Goal: Navigation & Orientation: Find specific page/section

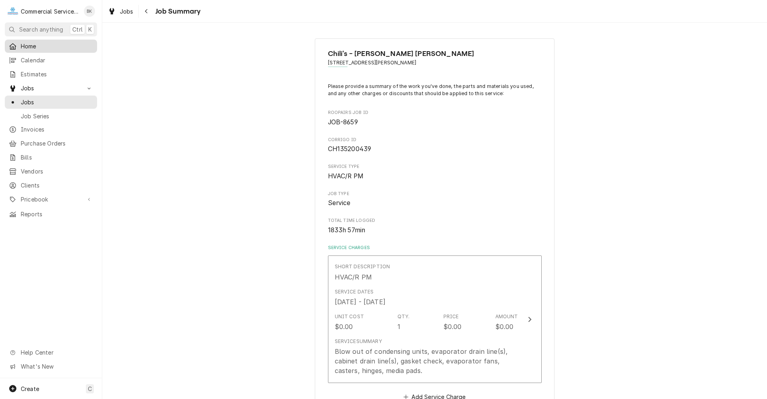
click at [40, 50] on link "Home" at bounding box center [51, 46] width 92 height 13
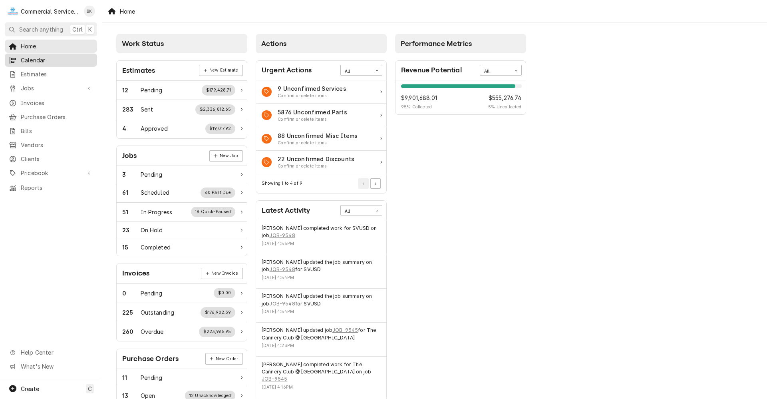
click at [46, 60] on span "Calendar" at bounding box center [57, 60] width 72 height 8
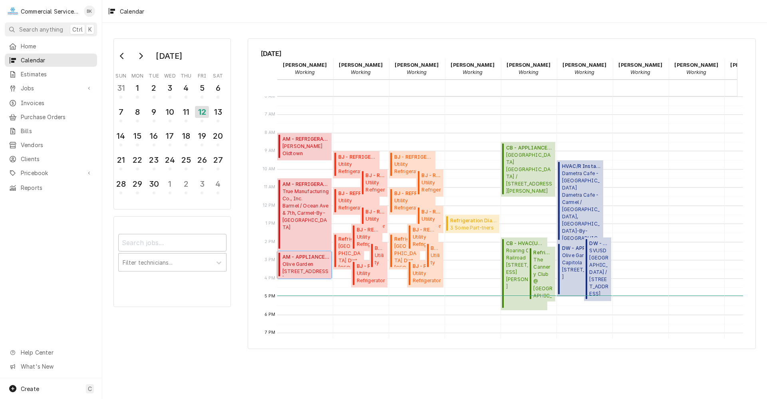
click at [307, 272] on span "Olive Garden 1580 N. Main Street, Salinas, CA 93906" at bounding box center [306, 268] width 47 height 15
click at [316, 201] on span "True Manufacturing Co., Inc. Barmel / Ocean Ave & 7th, Carmel-By-The-Sea, CA 93…" at bounding box center [306, 209] width 47 height 43
click at [311, 265] on span "Olive Garden 1580 N. Main Street, Salinas, CA 93906" at bounding box center [306, 268] width 47 height 15
click at [320, 192] on span "True Manufacturing Co., Inc. Barmel / Ocean Ave & 7th, Carmel-By-The-Sea, CA 93…" at bounding box center [306, 209] width 47 height 43
click at [313, 144] on span "Dudley's Oldtown 258 Main Street, Salinas, CA 93901" at bounding box center [306, 150] width 47 height 15
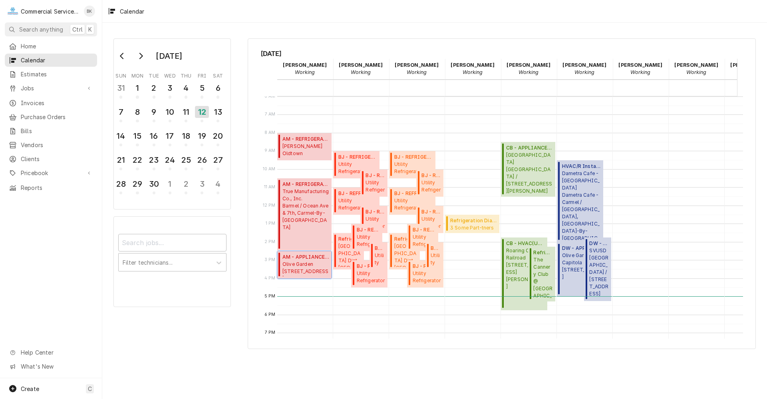
click at [308, 263] on span "Olive Garden 1580 N. Main Street, Salinas, CA 93906" at bounding box center [306, 268] width 47 height 15
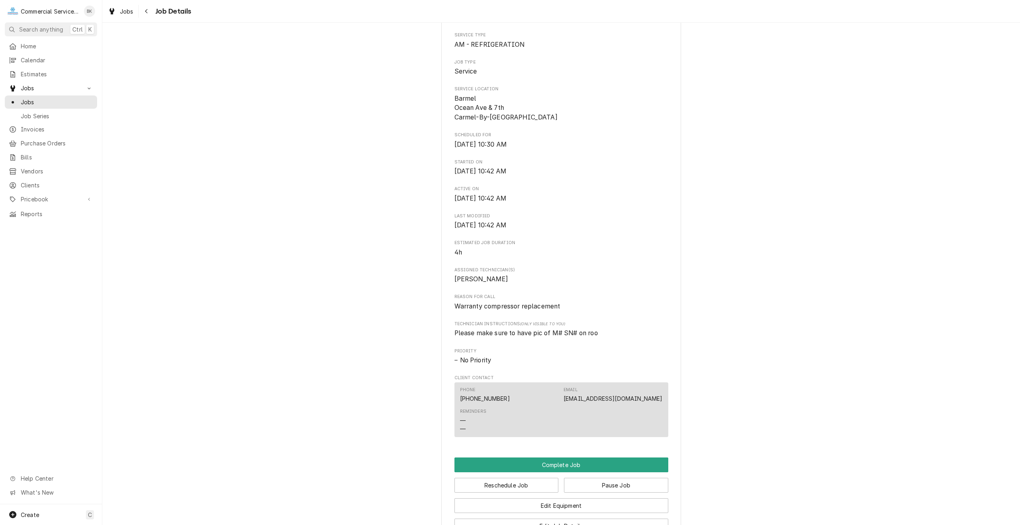
scroll to position [329, 0]
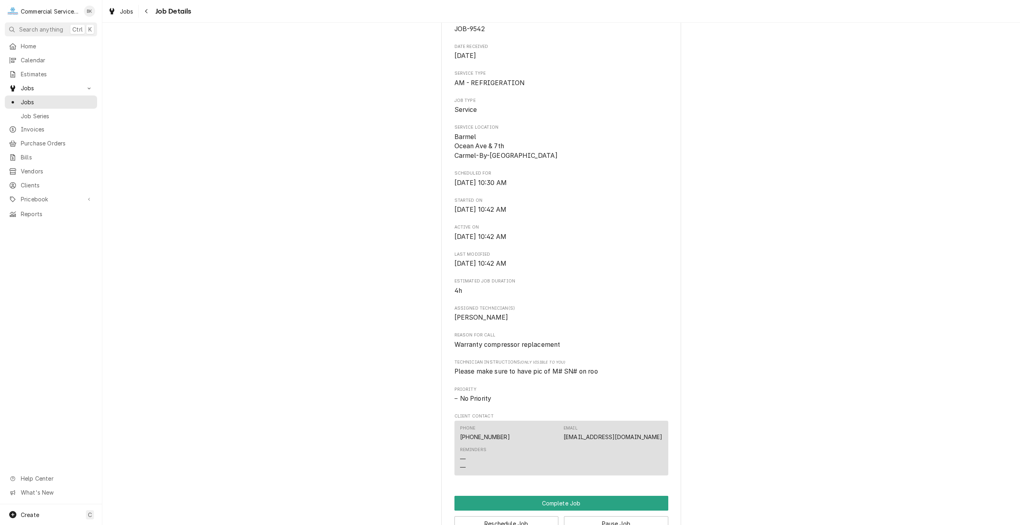
scroll to position [120, 0]
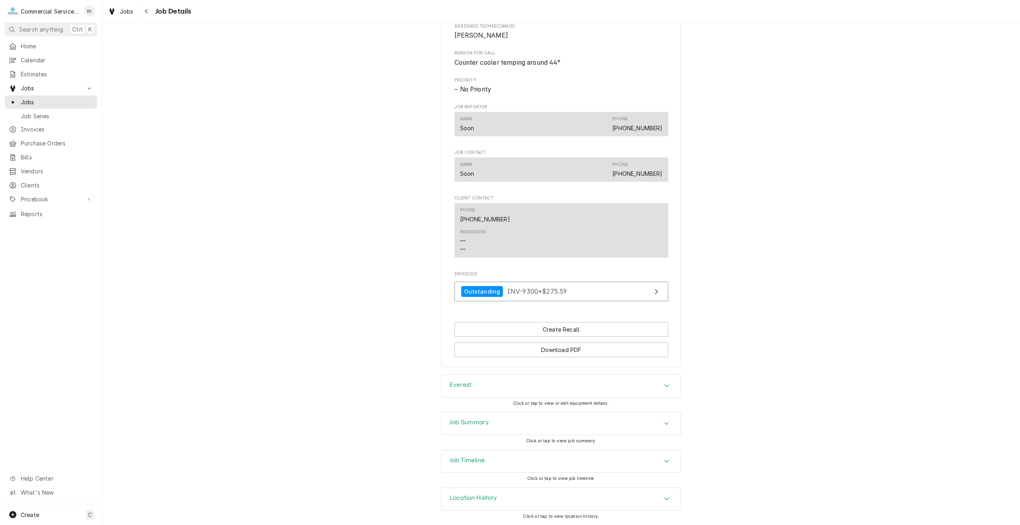
scroll to position [364, 0]
click at [502, 386] on div "Everest" at bounding box center [561, 386] width 239 height 22
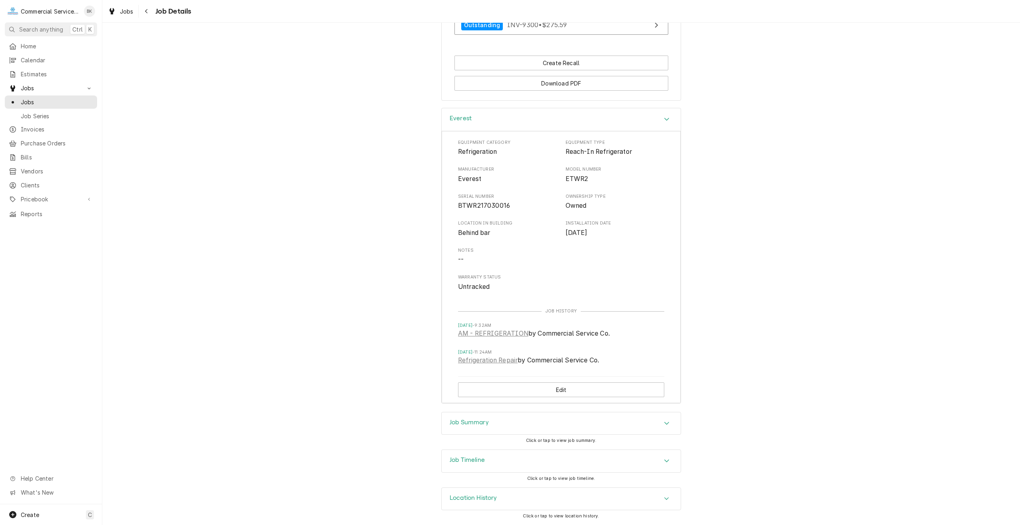
scroll to position [631, 0]
click at [508, 423] on div "Job Summary" at bounding box center [561, 423] width 239 height 22
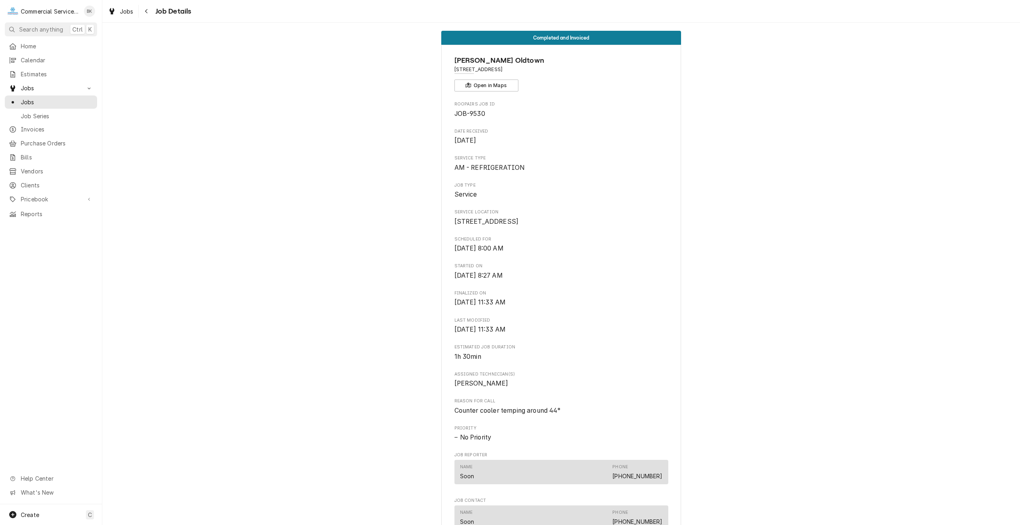
scroll to position [0, 0]
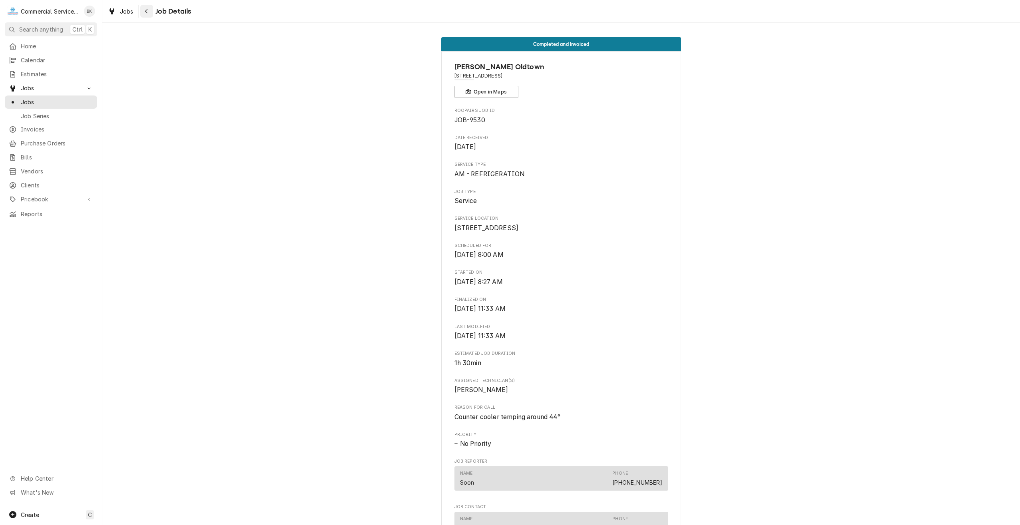
click at [141, 14] on button "Navigate back" at bounding box center [146, 11] width 13 height 13
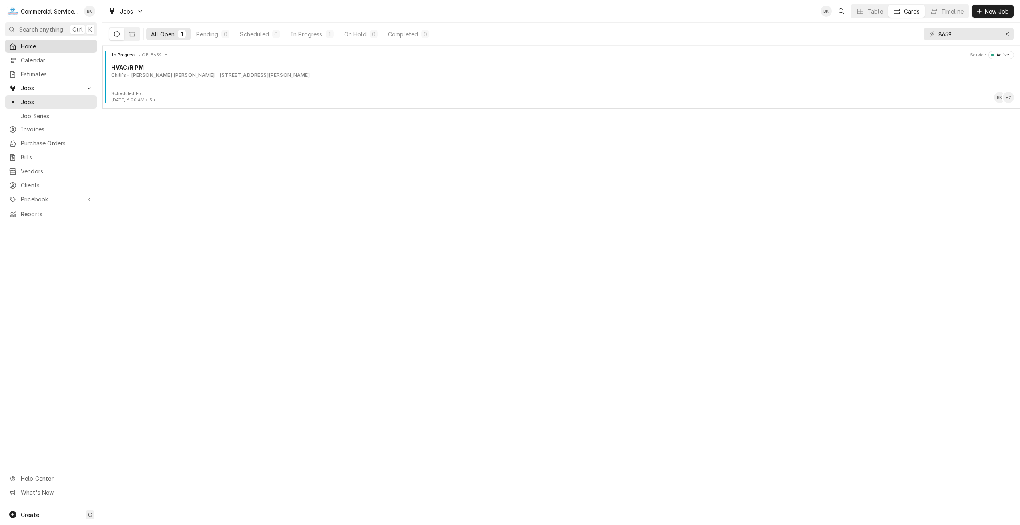
click at [48, 46] on span "Home" at bounding box center [57, 46] width 72 height 8
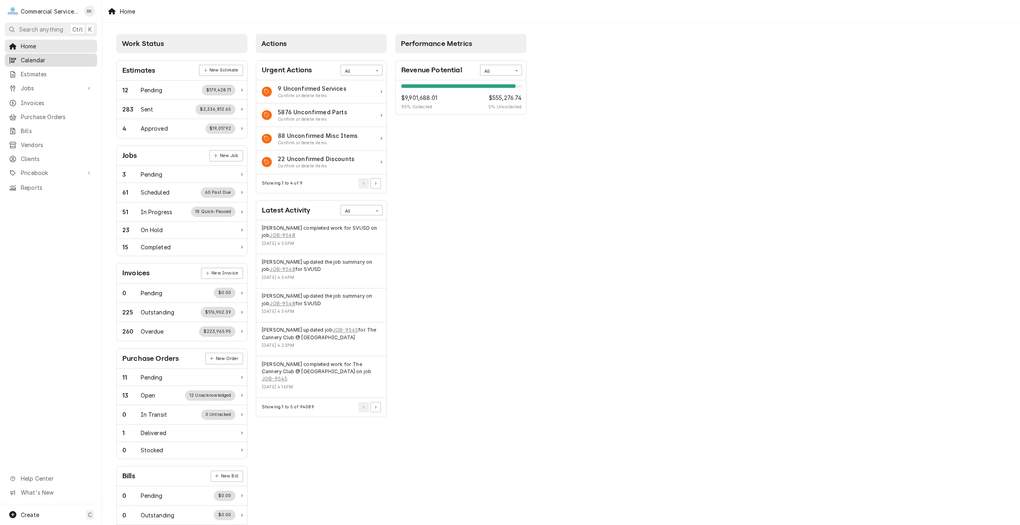
click at [50, 63] on link "Calendar" at bounding box center [51, 60] width 92 height 13
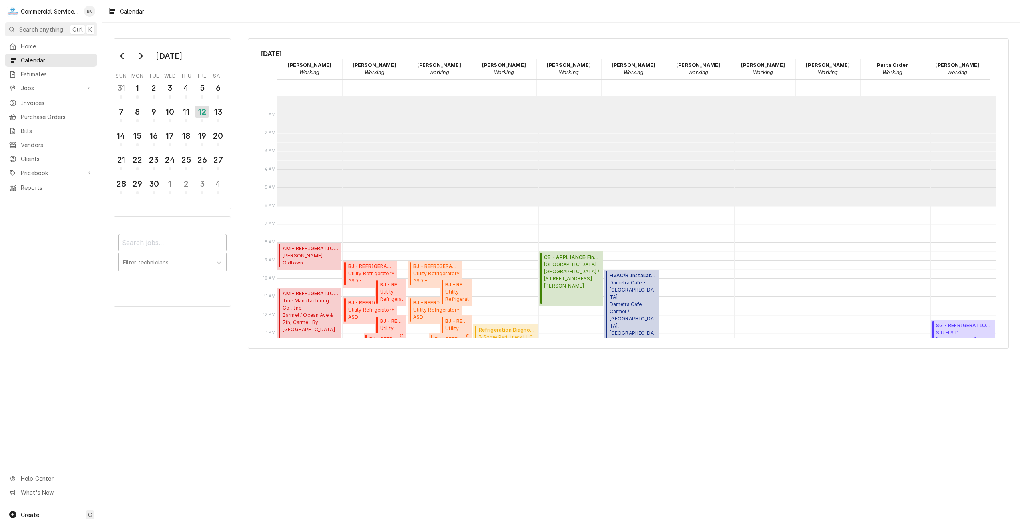
scroll to position [110, 0]
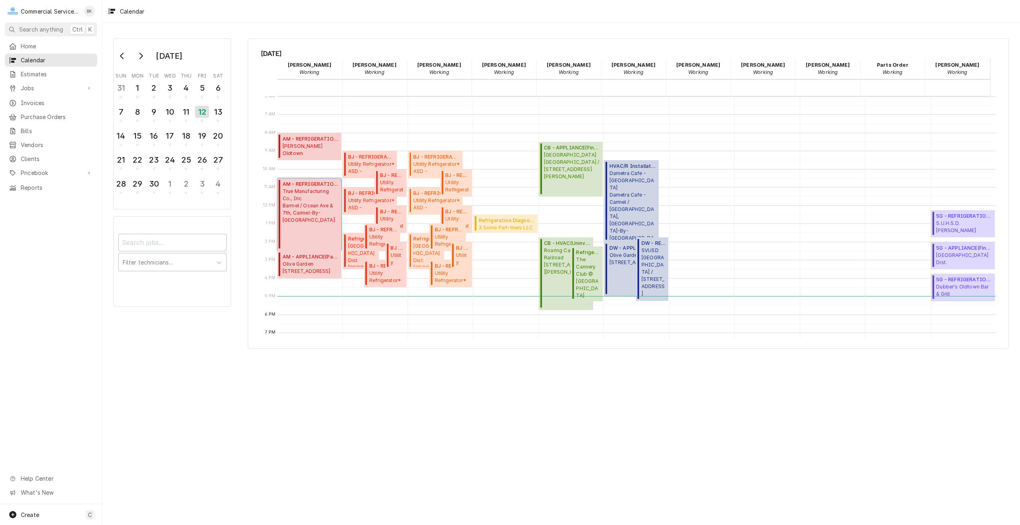
click at [296, 201] on span "True Manufacturing Co., Inc. Barmel / Ocean Ave & 7th, Carmel-By-The-Sea, CA 93…" at bounding box center [311, 206] width 56 height 36
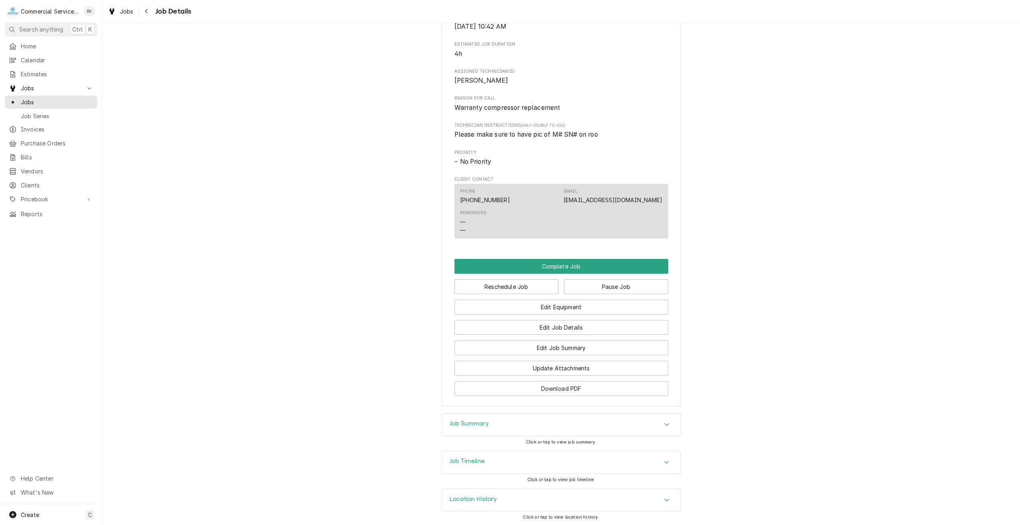
scroll to position [329, 0]
click at [602, 469] on div "Job Timeline" at bounding box center [561, 461] width 239 height 22
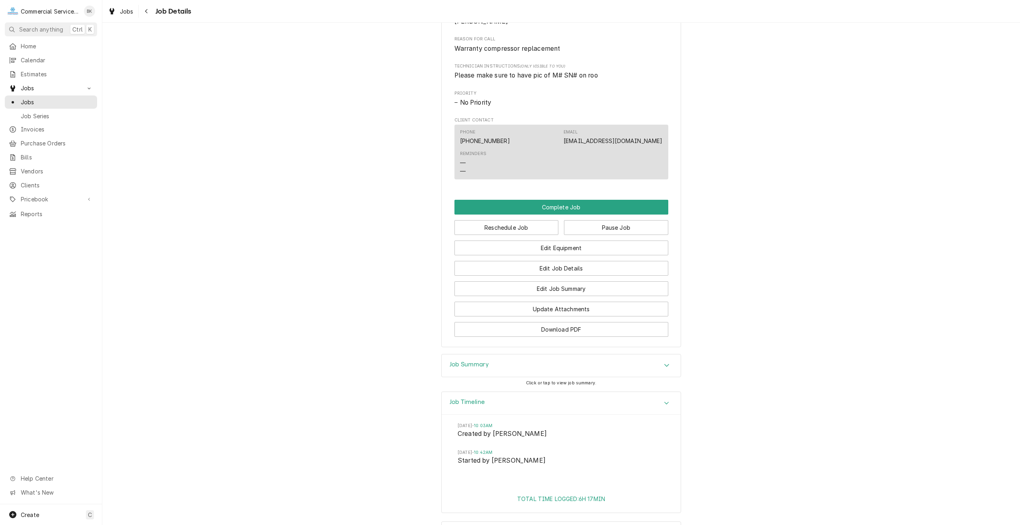
scroll to position [421, 0]
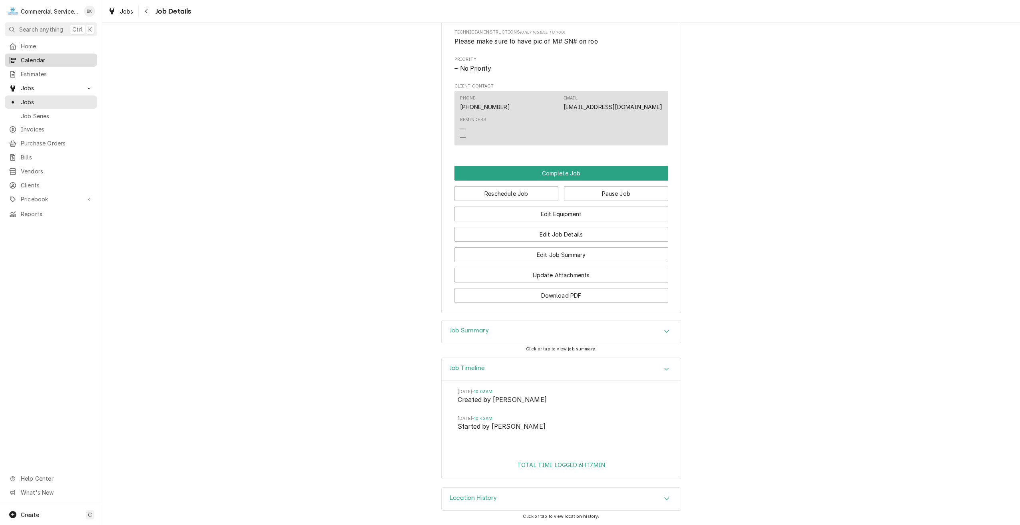
click at [61, 56] on span "Calendar" at bounding box center [57, 60] width 72 height 8
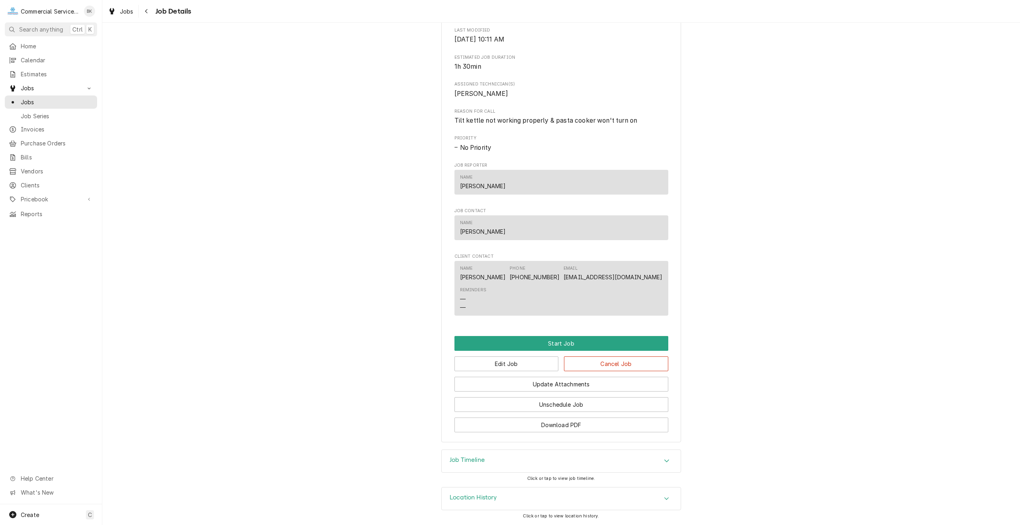
scroll to position [279, 0]
click at [556, 458] on div "Job Timeline" at bounding box center [561, 461] width 239 height 22
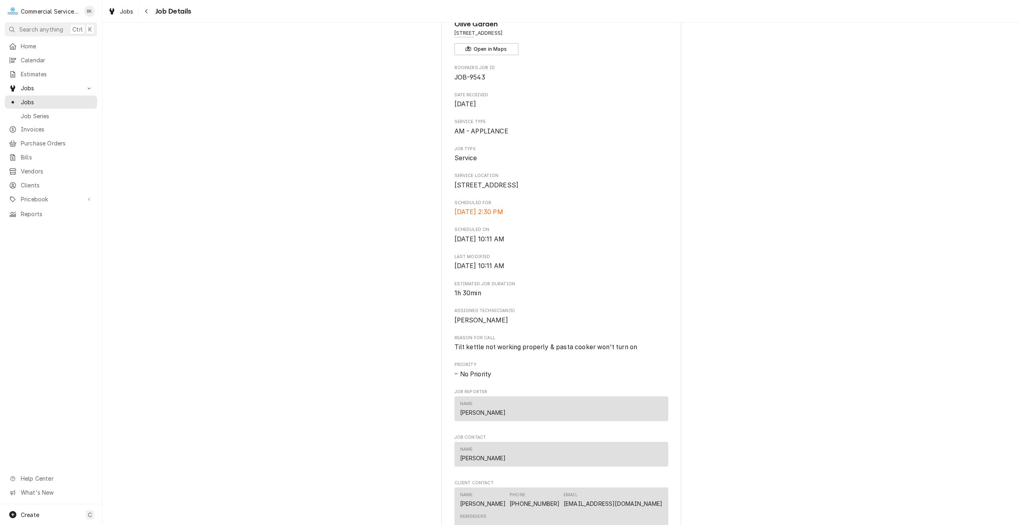
scroll to position [0, 0]
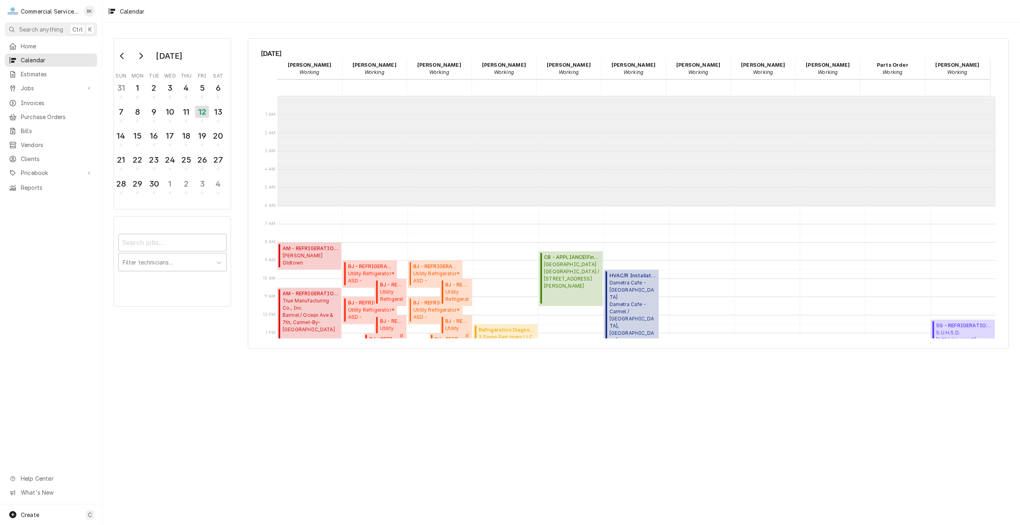
scroll to position [110, 0]
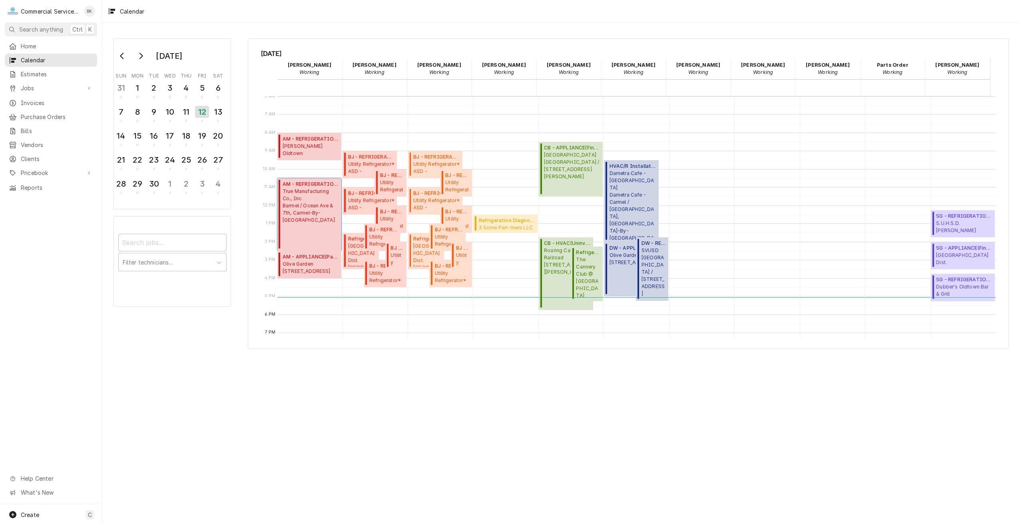
click at [317, 210] on span "True Manufacturing Co., Inc. Barmel / Ocean Ave & 7th, Carmel-By-The-Sea, CA 93…" at bounding box center [311, 206] width 56 height 36
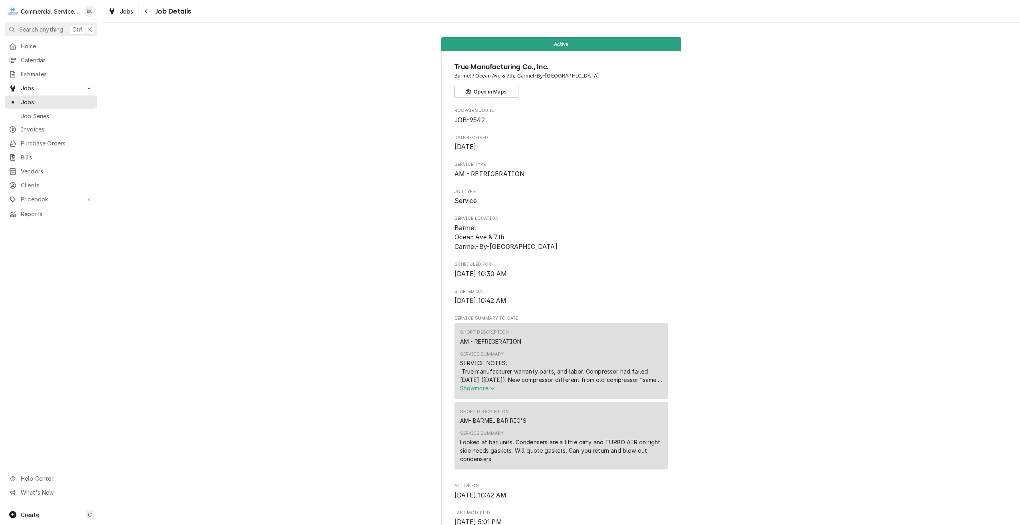
click at [476, 390] on span "Show more" at bounding box center [477, 388] width 35 height 7
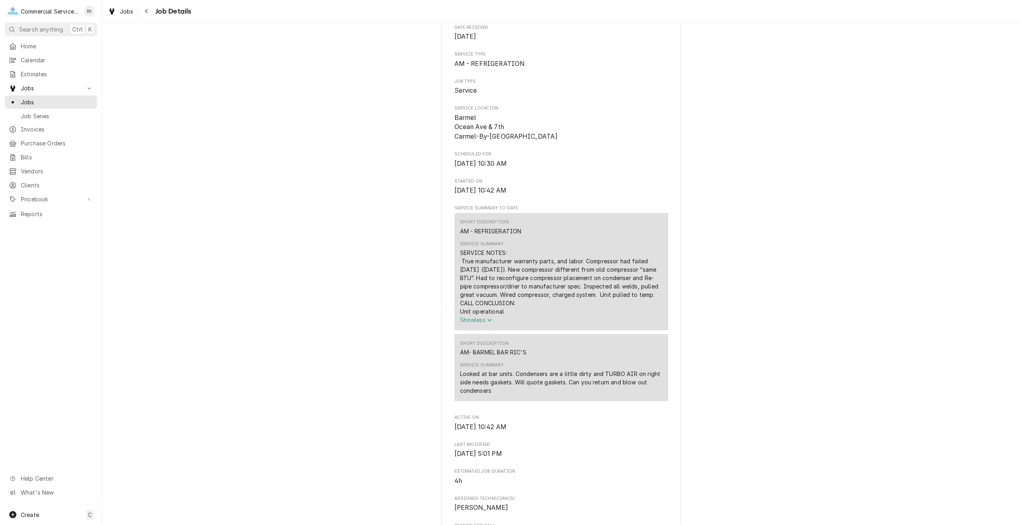
scroll to position [120, 0]
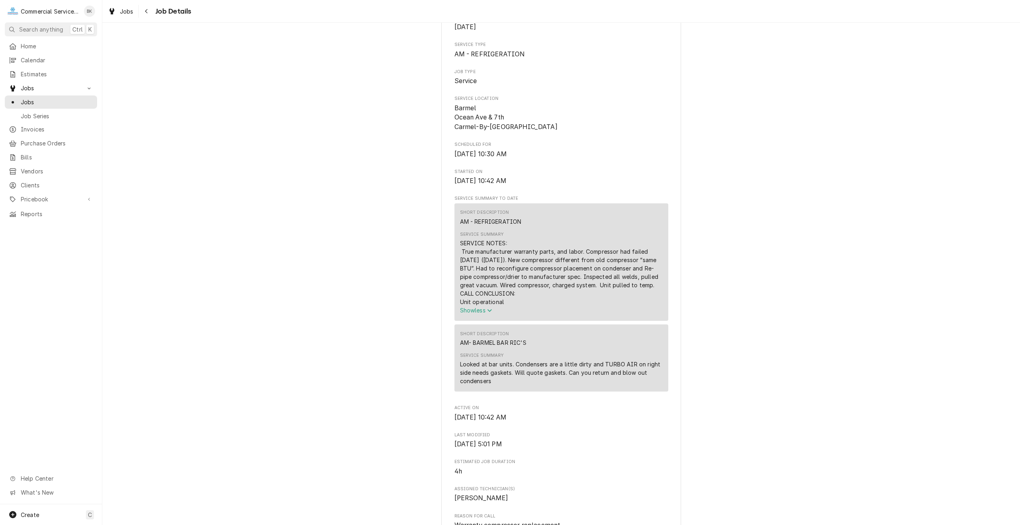
click at [487, 313] on icon "Service Summary" at bounding box center [489, 311] width 5 height 6
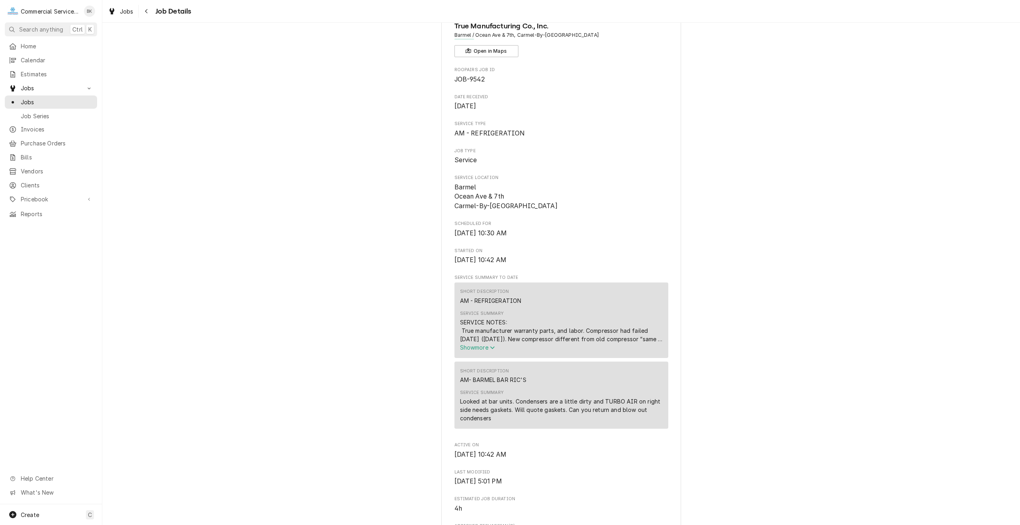
scroll to position [0, 0]
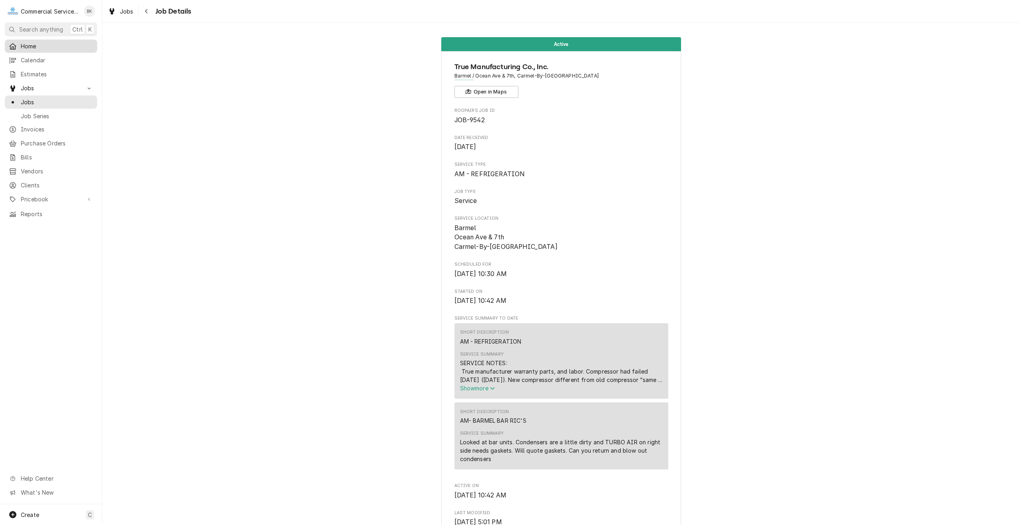
click at [26, 48] on span "Home" at bounding box center [57, 46] width 72 height 8
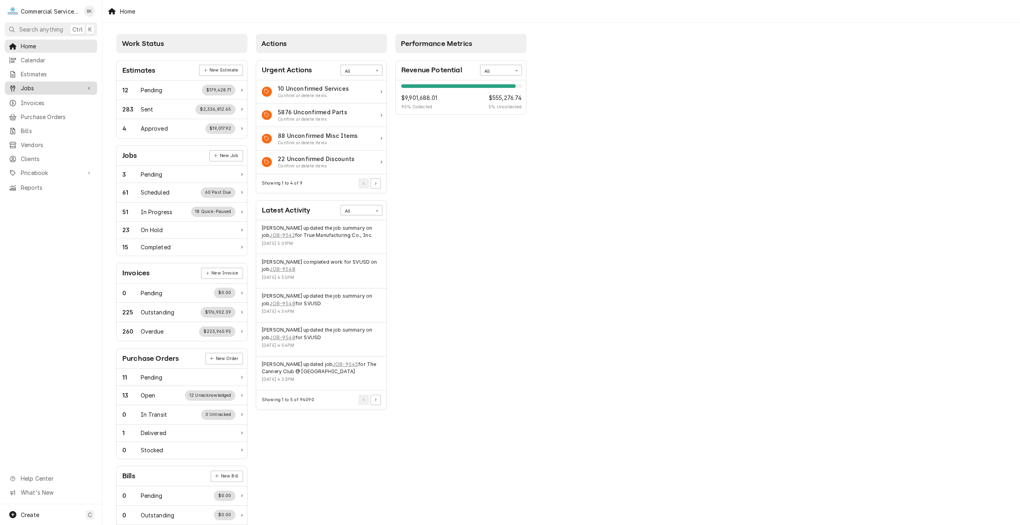
click at [47, 85] on span "Jobs" at bounding box center [51, 88] width 60 height 8
click at [48, 98] on span "Jobs" at bounding box center [57, 102] width 72 height 8
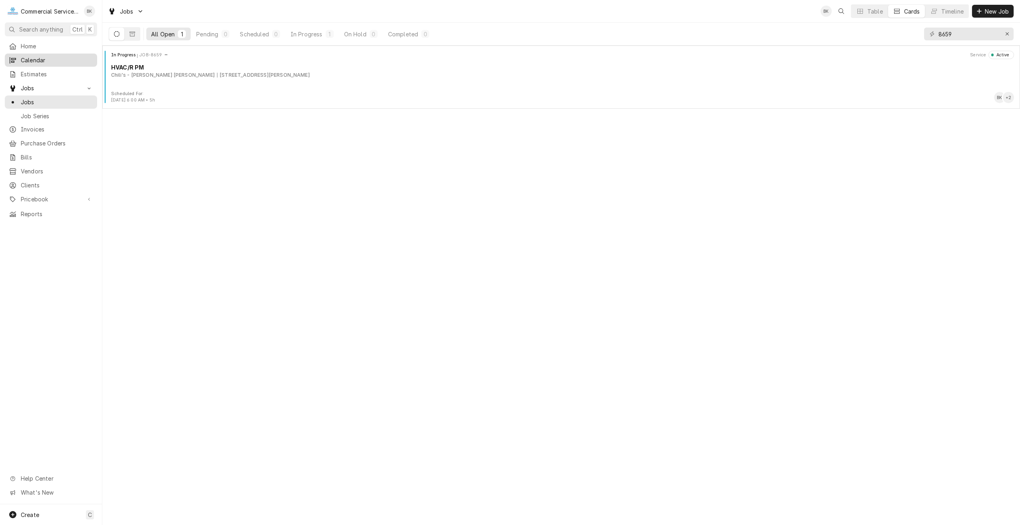
click at [58, 59] on span "Calendar" at bounding box center [57, 60] width 72 height 8
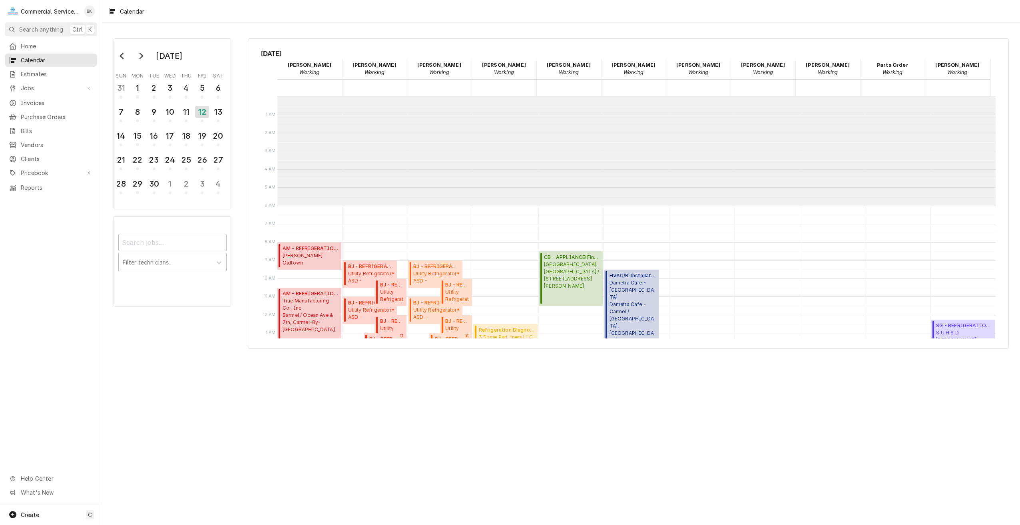
scroll to position [110, 0]
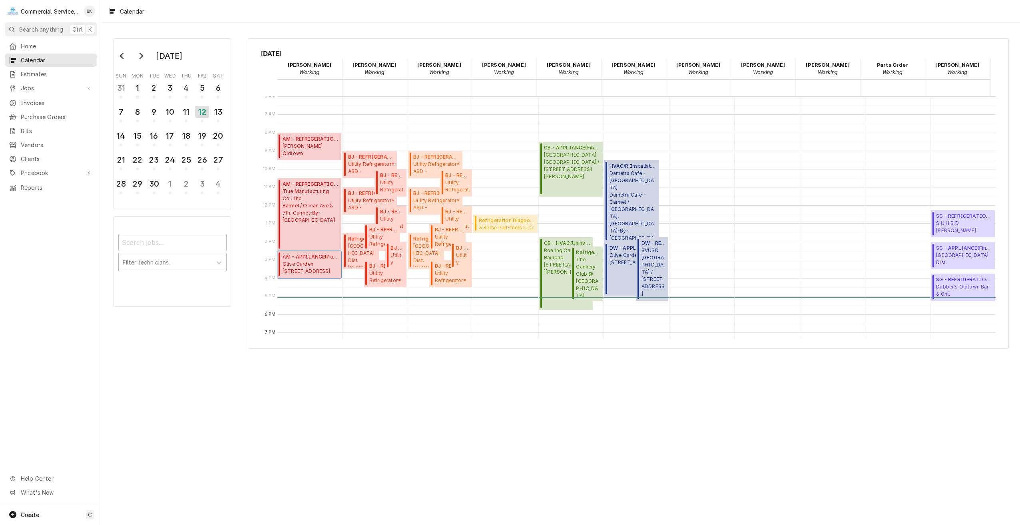
click at [313, 261] on span "Olive Garden 1580 N. Main Street, Salinas, CA 93906" at bounding box center [311, 268] width 56 height 14
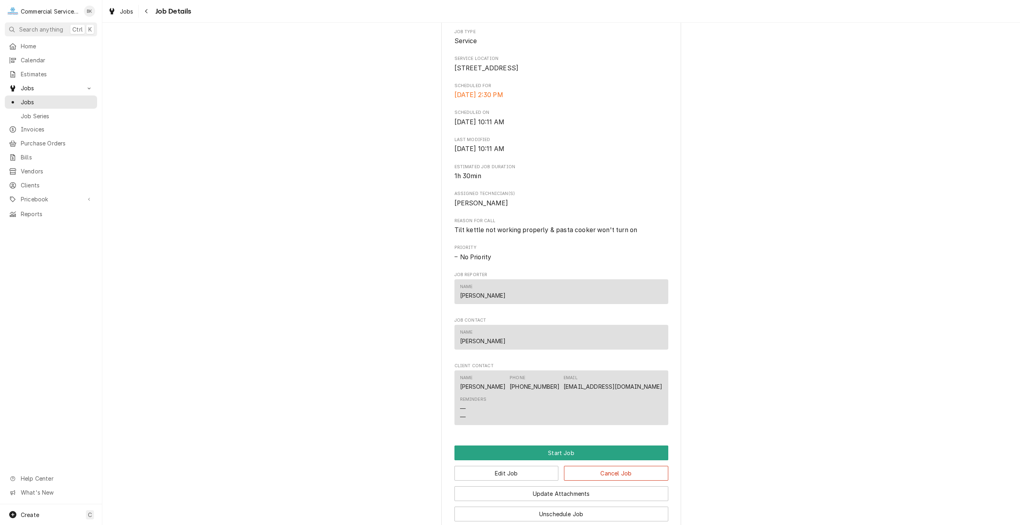
scroll to position [279, 0]
